Goal: Task Accomplishment & Management: Manage account settings

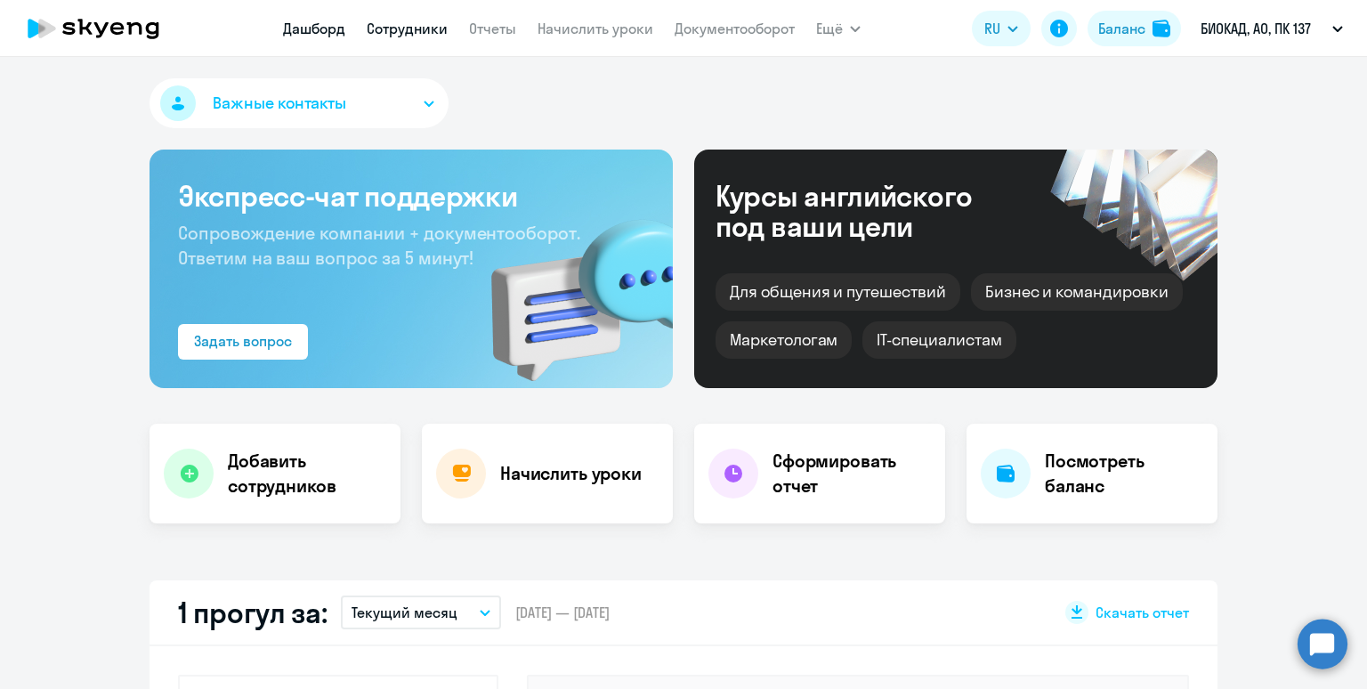
select select "30"
click at [395, 36] on link "Сотрудники" at bounding box center [407, 29] width 81 height 18
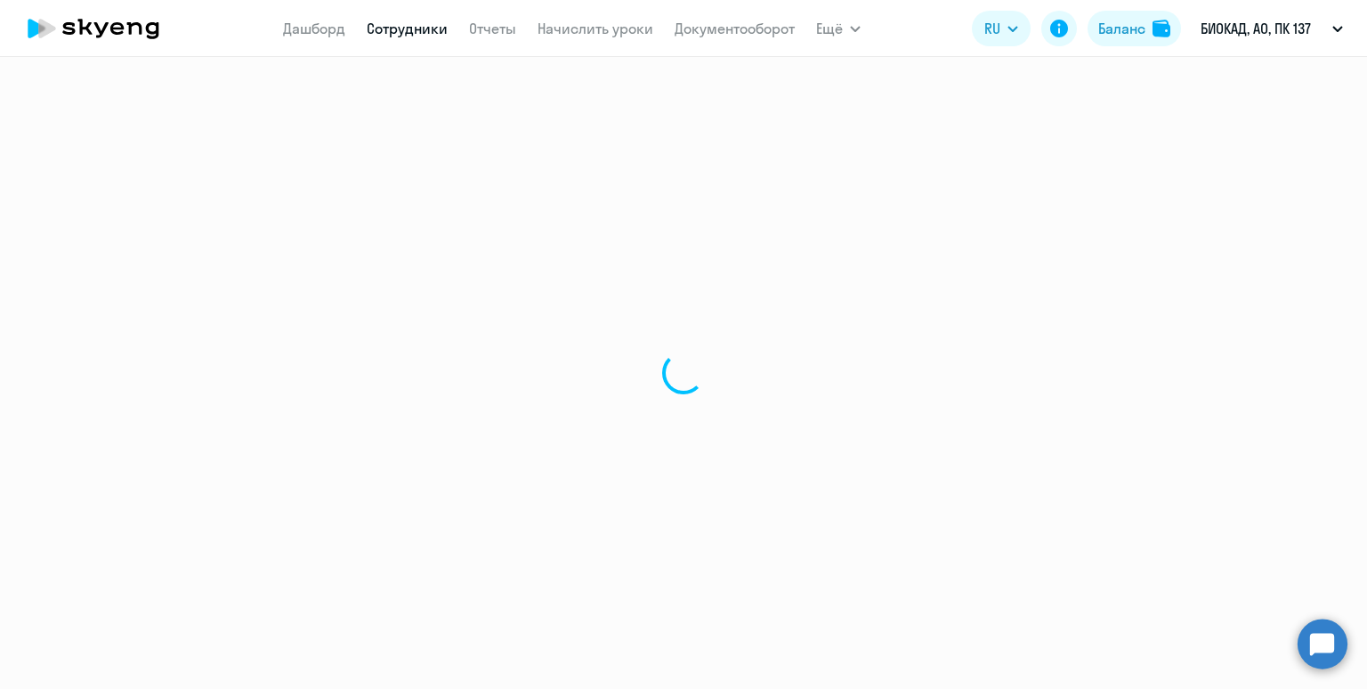
select select "30"
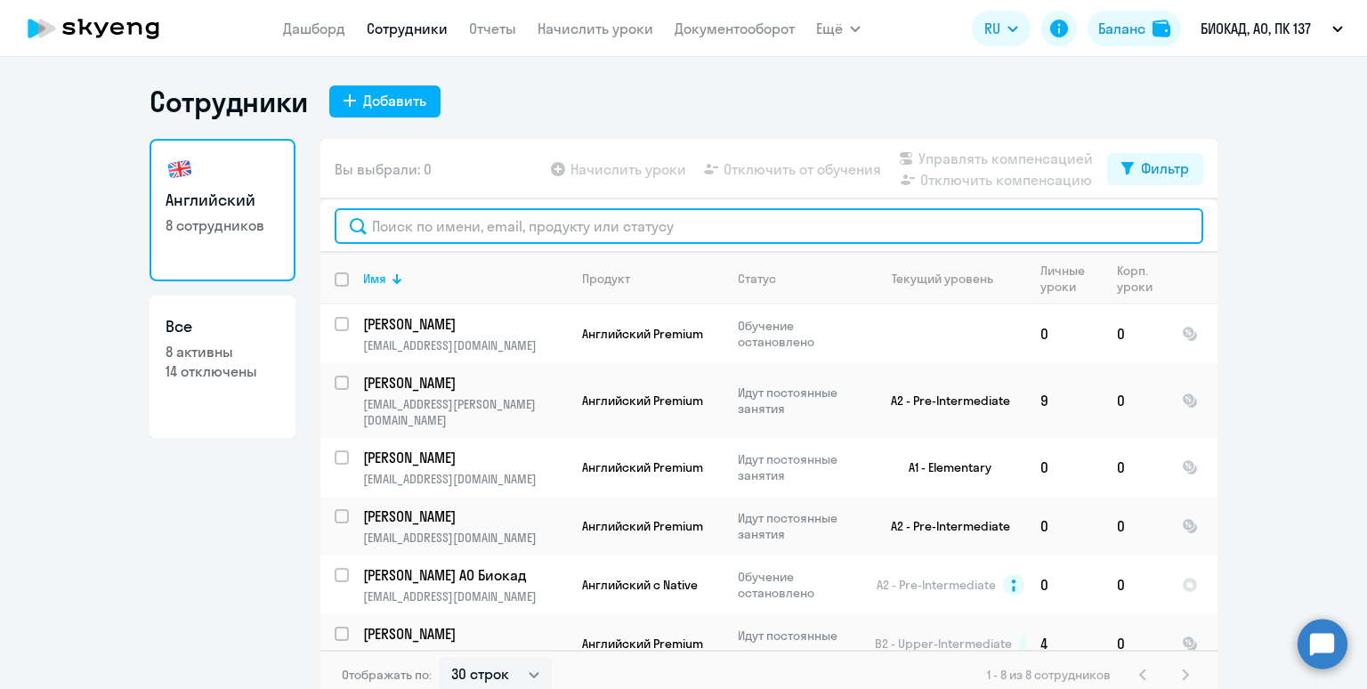
click at [527, 225] on input "text" at bounding box center [769, 226] width 869 height 36
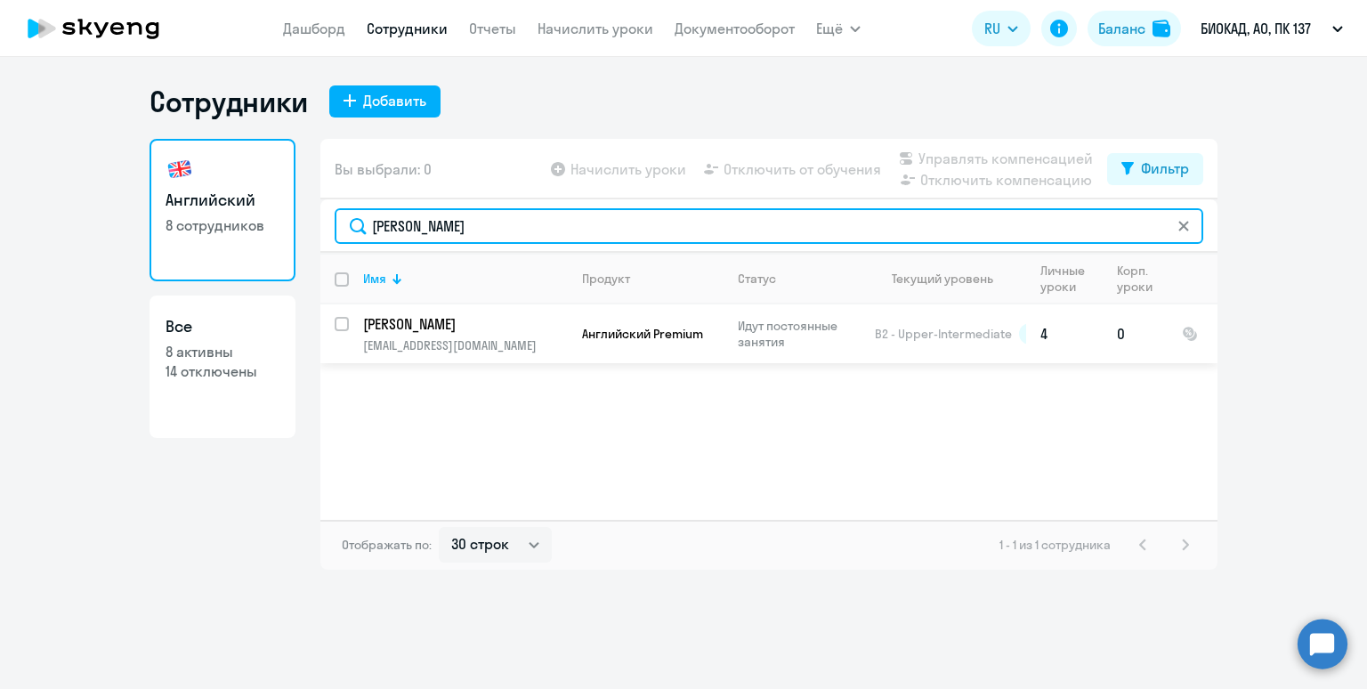
type input "[PERSON_NAME]"
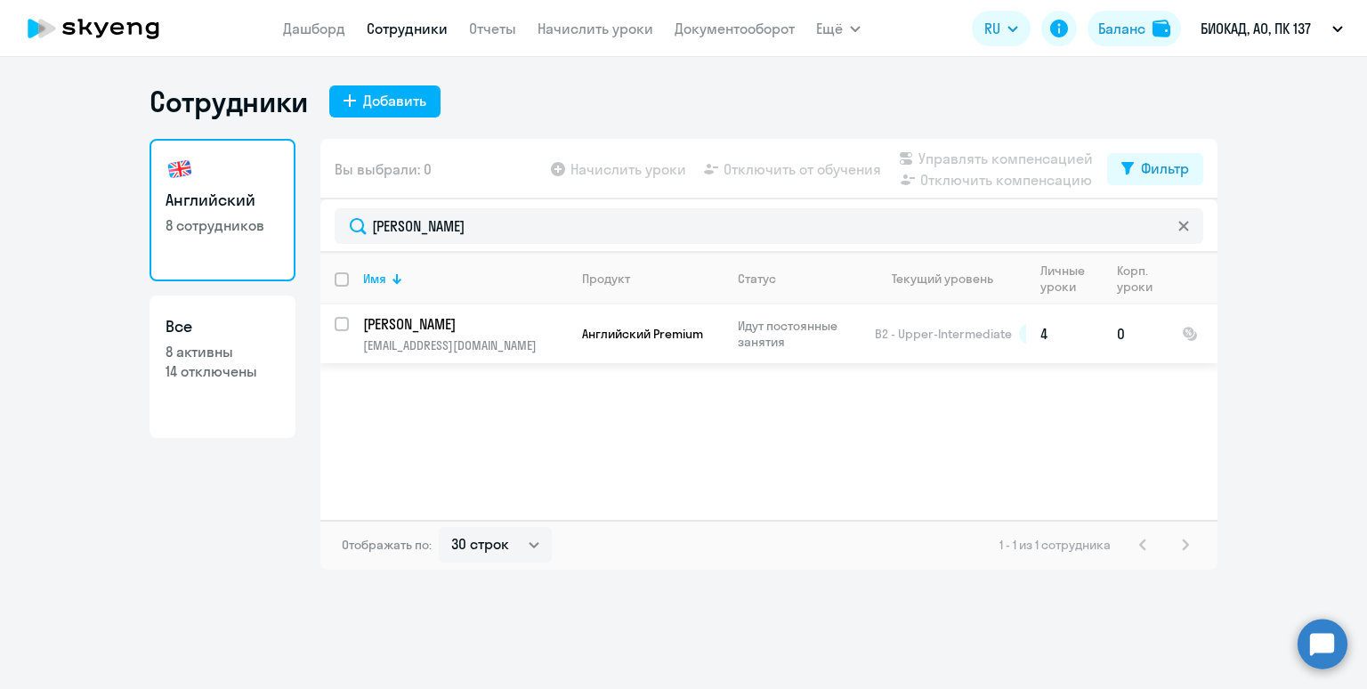
click at [340, 324] on input "select row 14530299" at bounding box center [353, 335] width 36 height 36
checkbox input "true"
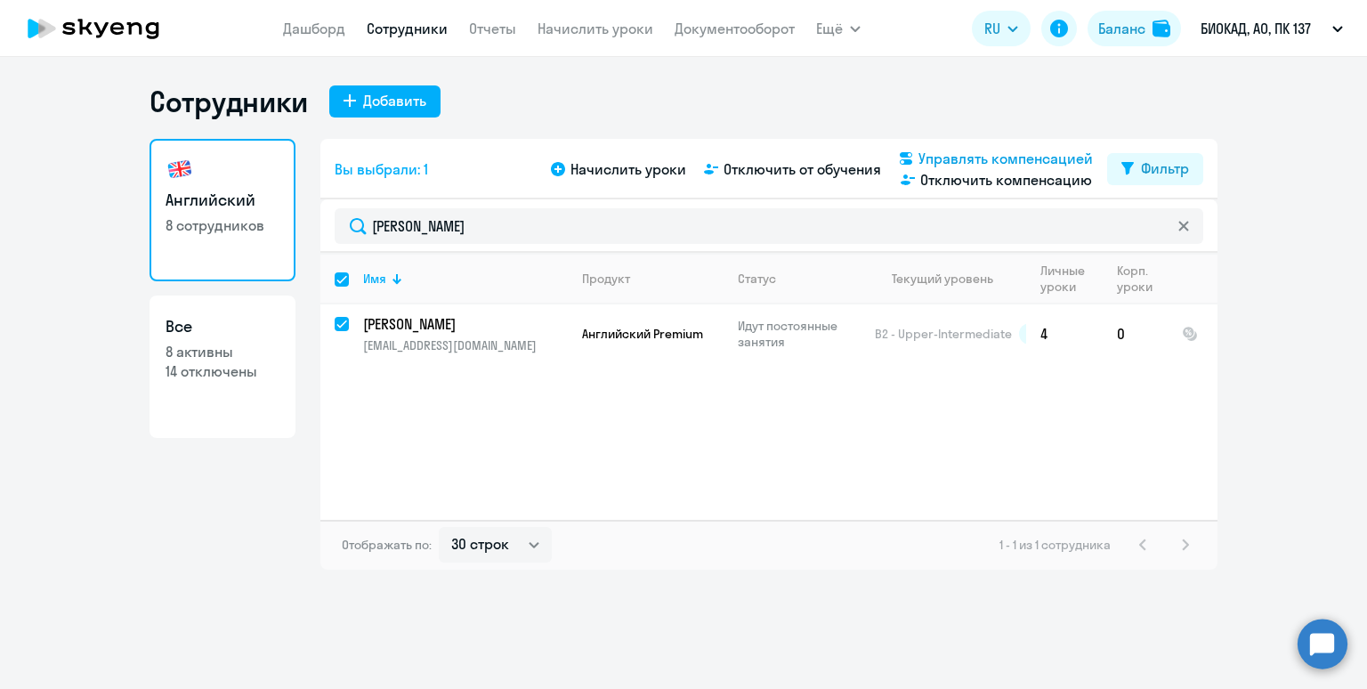
click at [945, 154] on span "Управлять компенсацией" at bounding box center [1006, 158] width 174 height 21
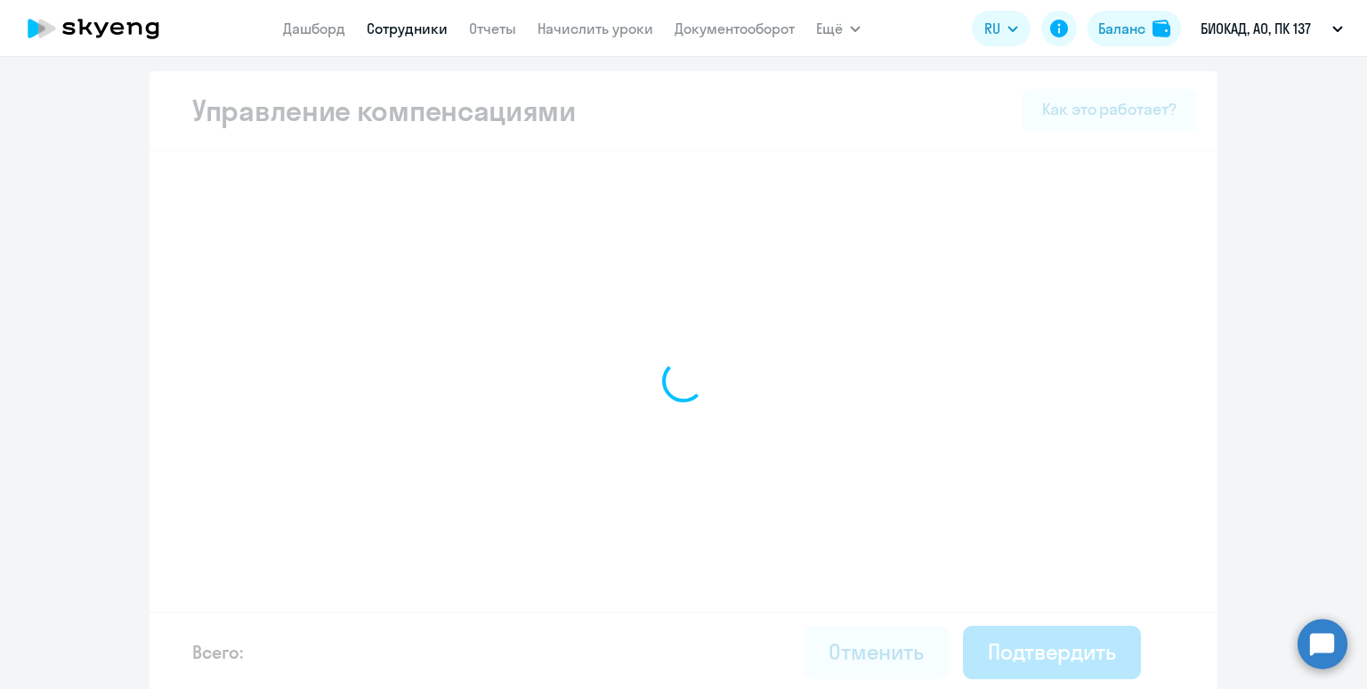
select select "MONTHLY"
